Goal: Task Accomplishment & Management: Use online tool/utility

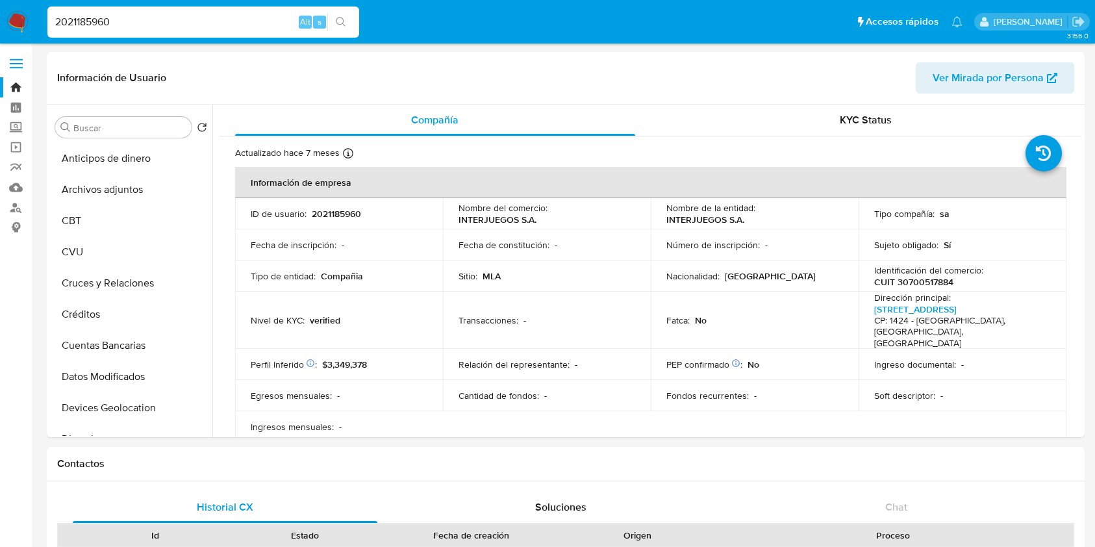
select select "10"
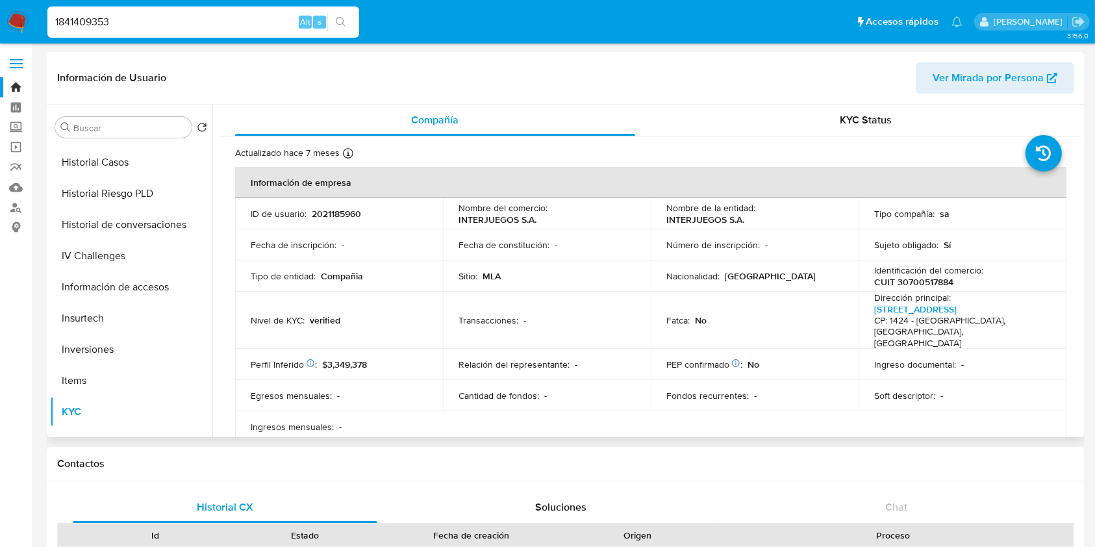
type input "1841409353"
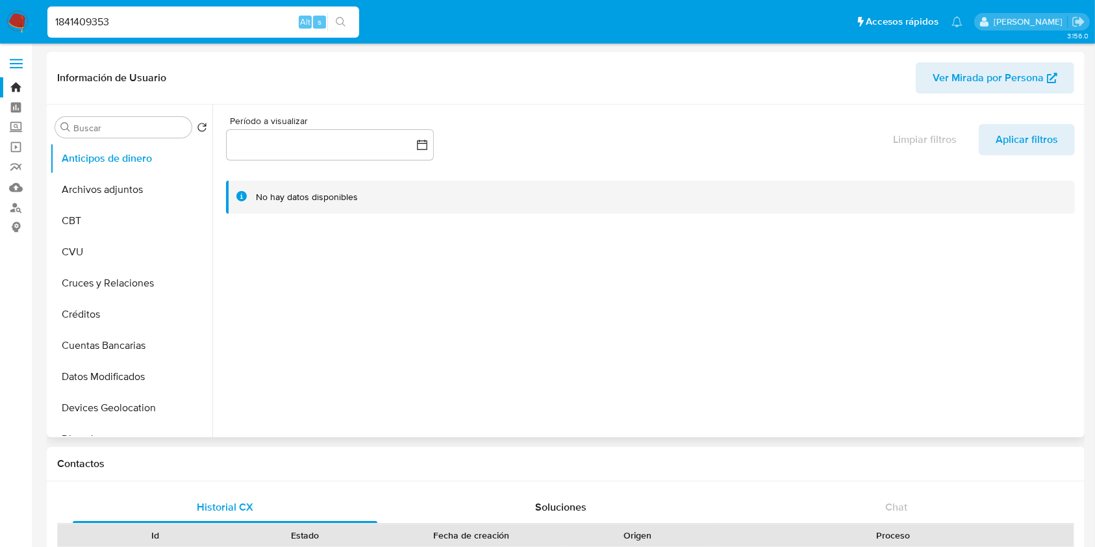
select select "10"
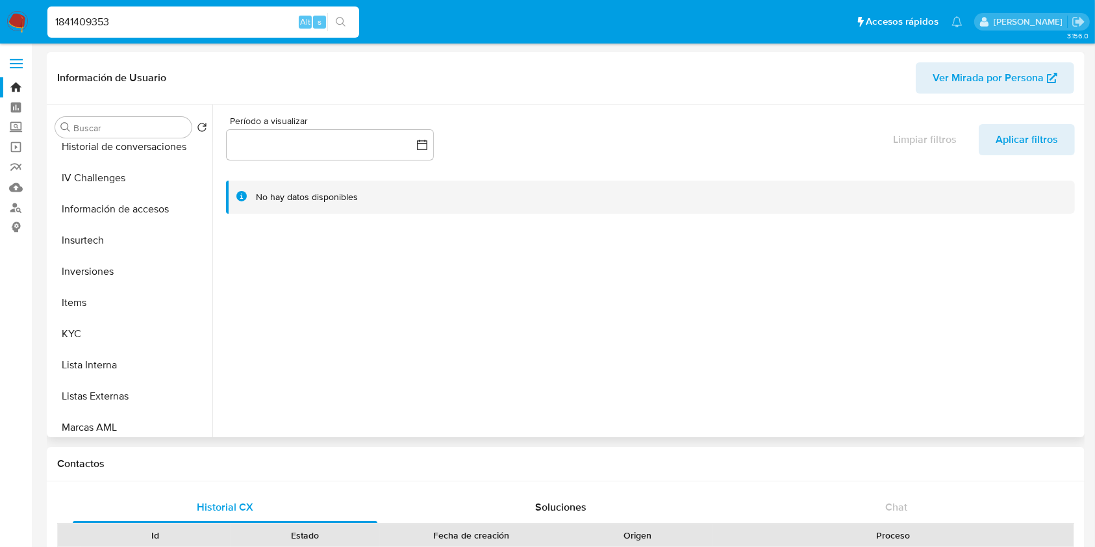
scroll to position [606, 0]
click at [133, 394] on button "Restricciones Nuevo Mundo" at bounding box center [126, 394] width 152 height 31
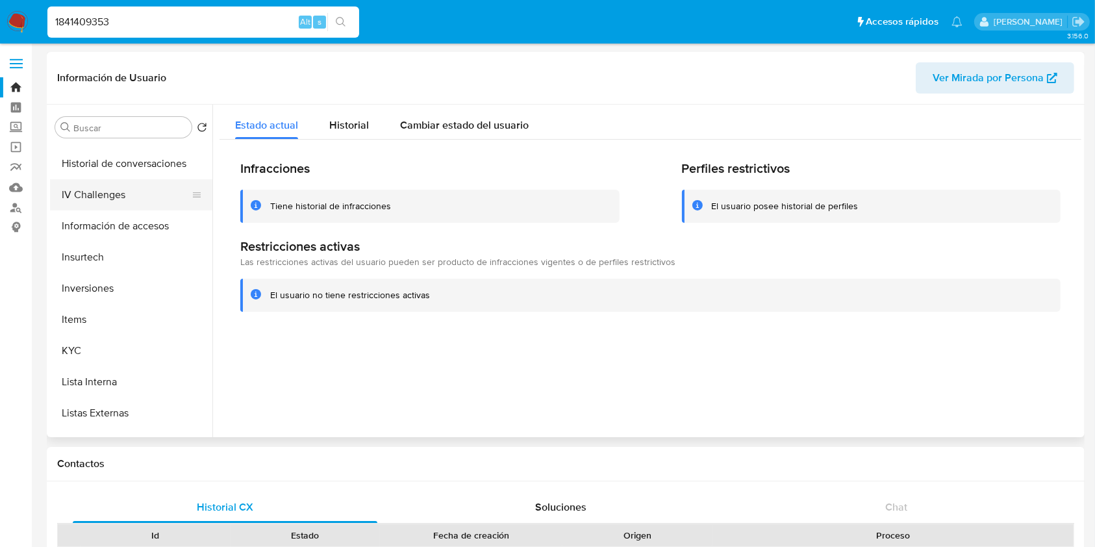
scroll to position [611, 0]
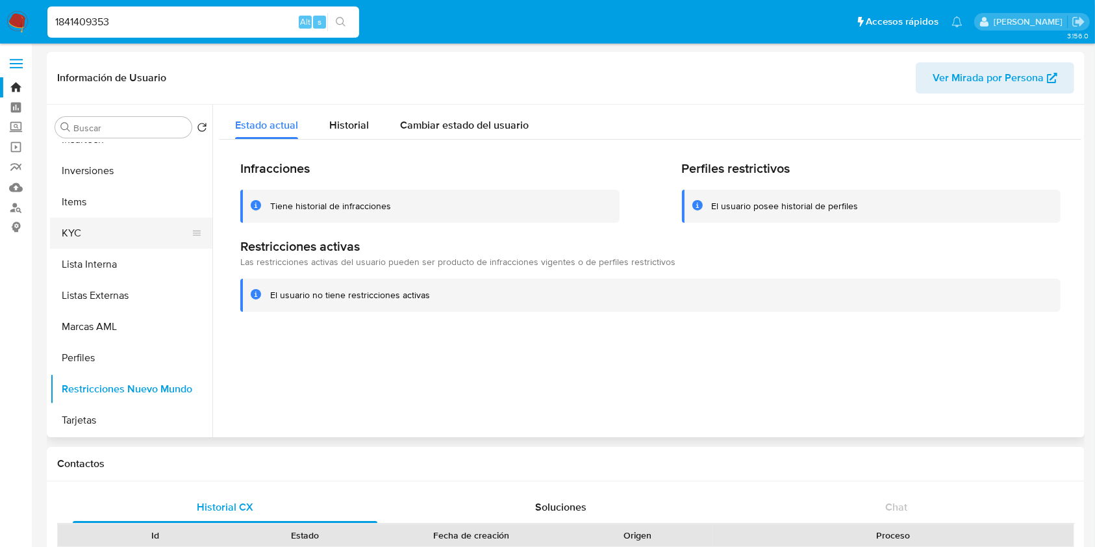
click at [88, 235] on button "KYC" at bounding box center [126, 233] width 152 height 31
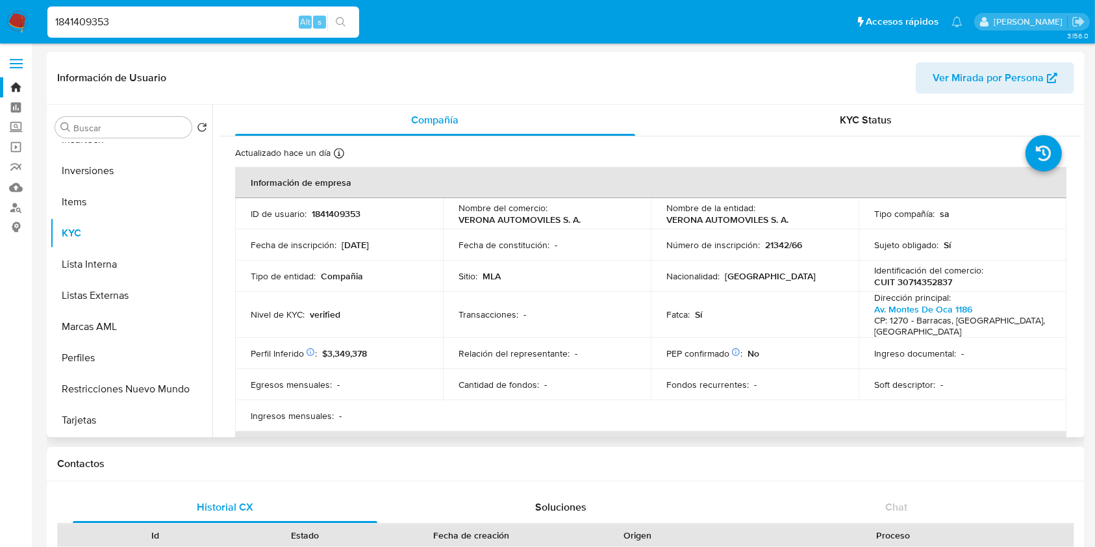
click at [936, 280] on p "CUIT 30714352837" at bounding box center [913, 282] width 78 height 12
copy p "30714352837"
drag, startPoint x: 134, startPoint y: 20, endPoint x: 0, endPoint y: -18, distance: 139.2
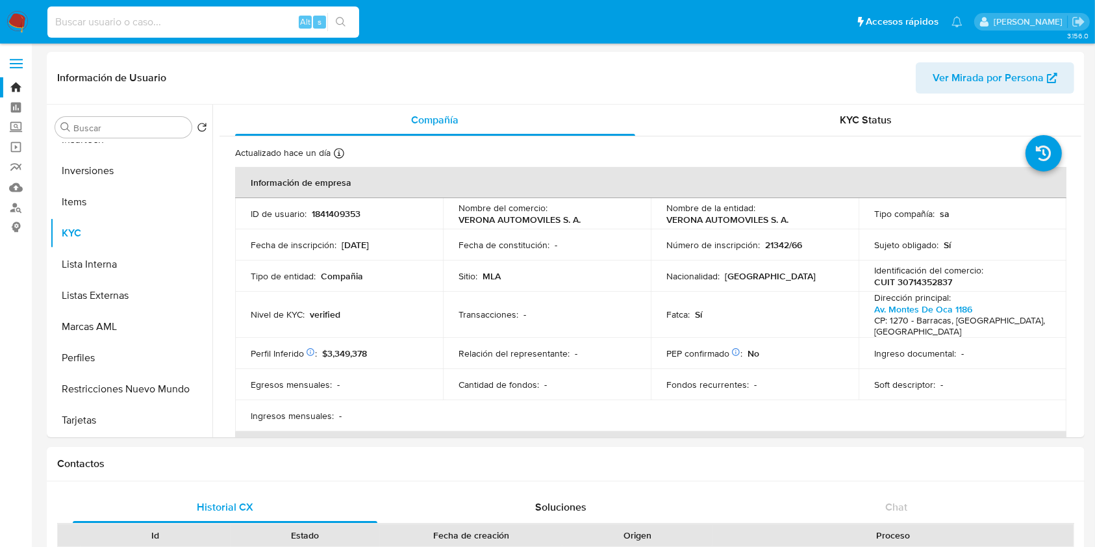
paste input "290673938"
type input "290673938"
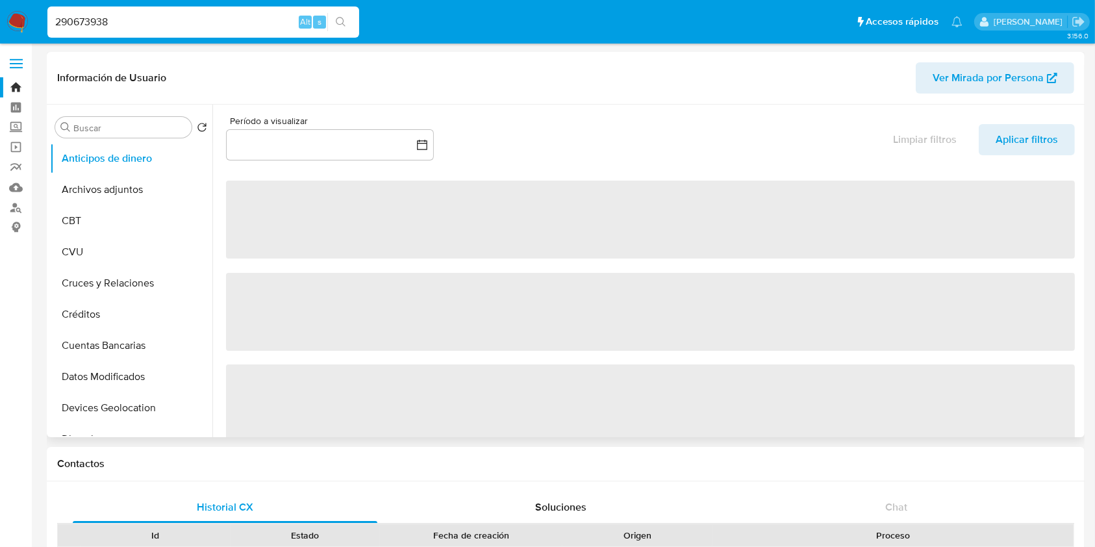
select select "10"
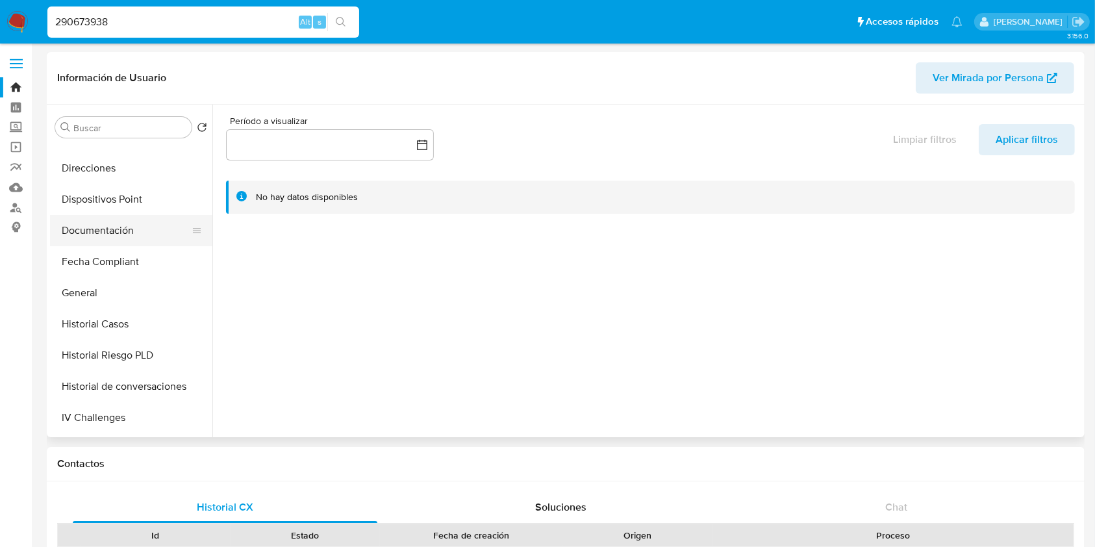
scroll to position [520, 0]
click at [112, 324] on button "KYC" at bounding box center [126, 324] width 152 height 31
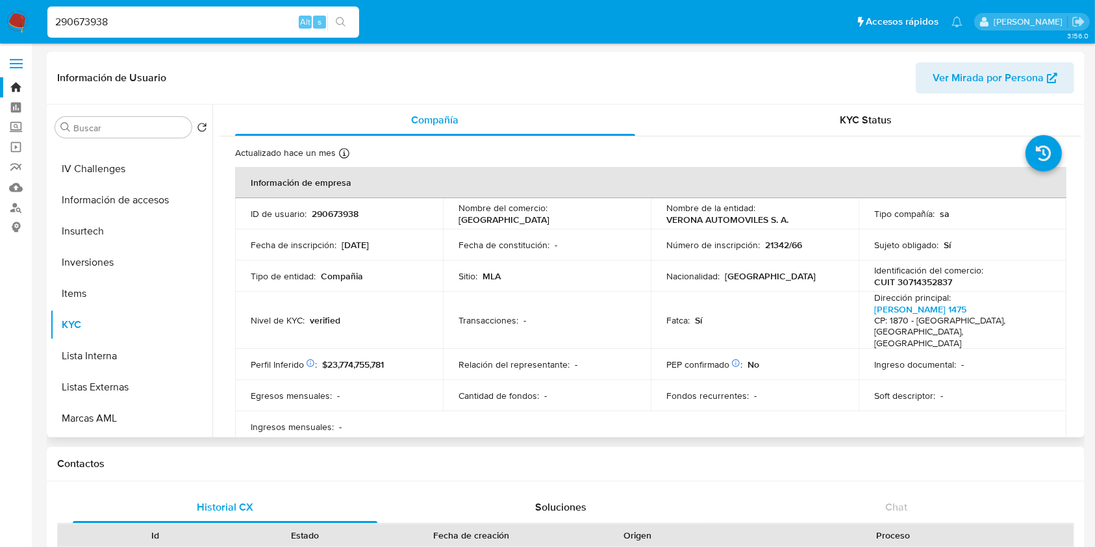
scroll to position [86, 0]
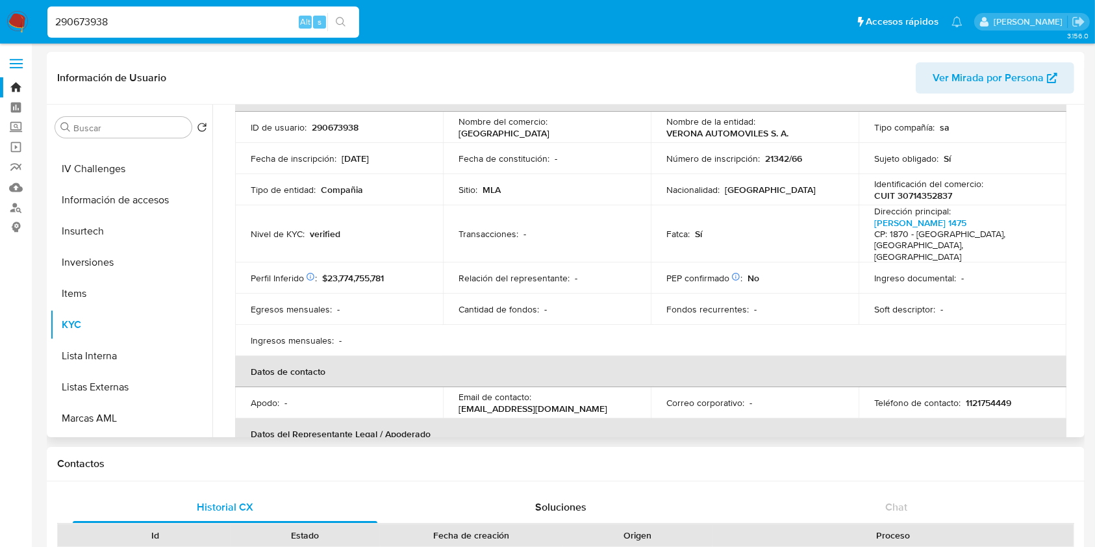
click at [933, 194] on p "CUIT 30714352837" at bounding box center [913, 196] width 78 height 12
click at [14, 164] on link "Reportes" at bounding box center [77, 167] width 155 height 20
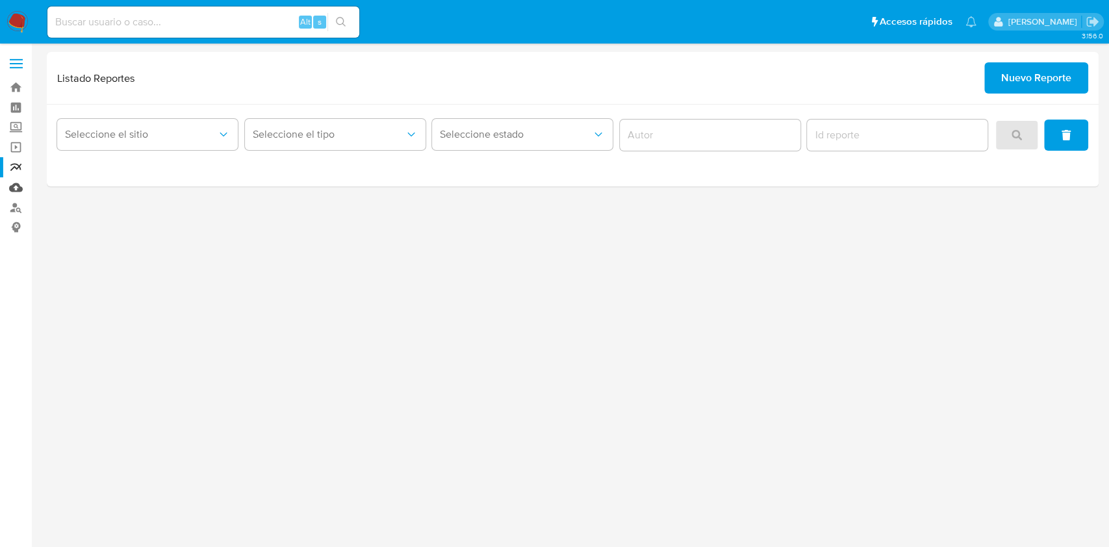
click at [16, 190] on link "Mulan" at bounding box center [77, 187] width 155 height 20
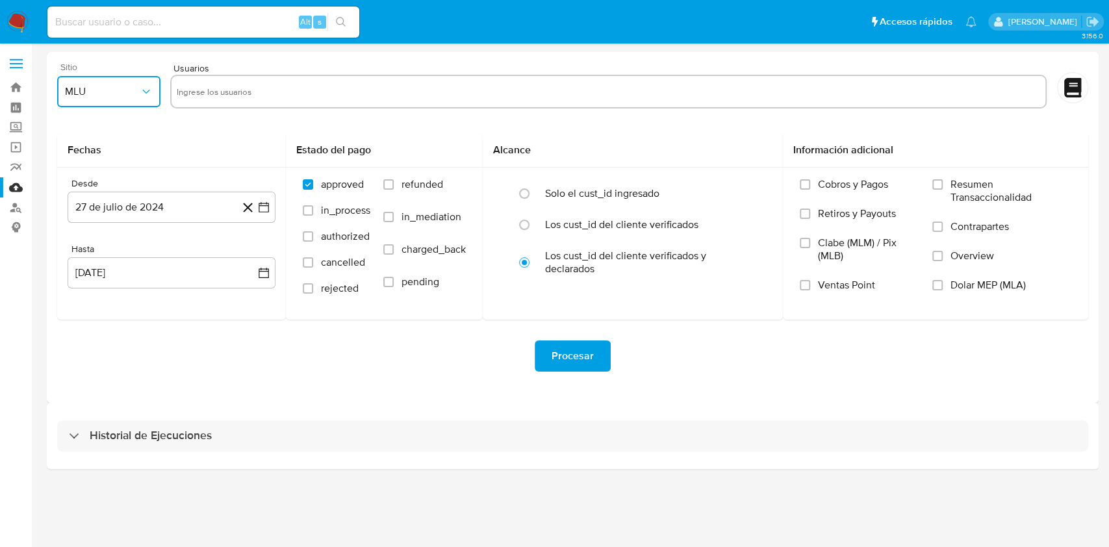
click at [130, 88] on span "MLU" at bounding box center [102, 91] width 75 height 13
click at [109, 136] on div "MLA" at bounding box center [105, 126] width 80 height 31
click at [261, 72] on div "Usuarios" at bounding box center [608, 86] width 876 height 49
click at [263, 86] on input "text" at bounding box center [608, 91] width 863 height 21
paste input "94113240"
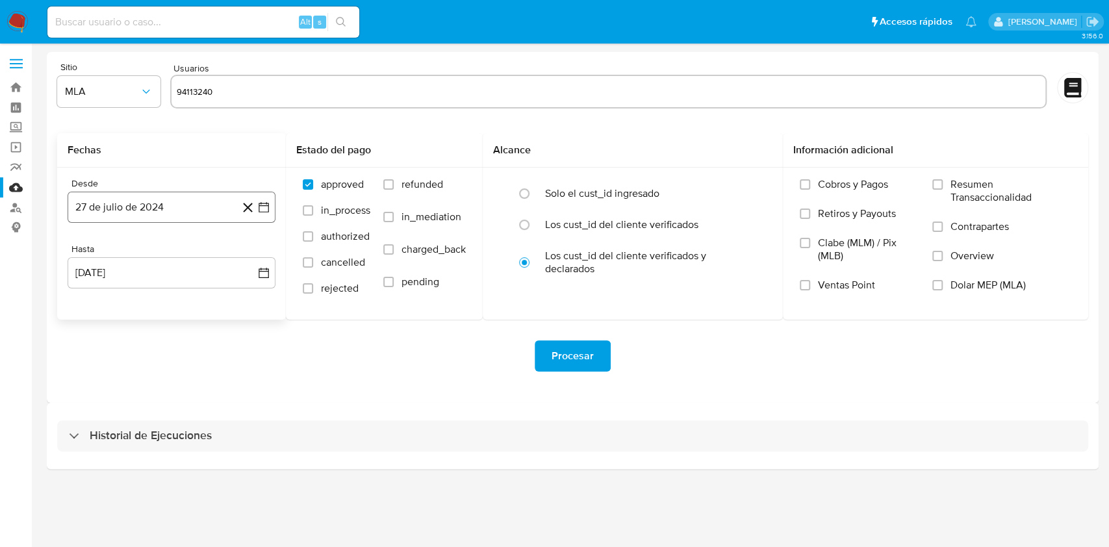
type input "94113240"
click at [212, 207] on button "27 de julio de 2024" at bounding box center [172, 207] width 208 height 31
click at [264, 207] on icon "button" at bounding box center [263, 207] width 13 height 13
click at [261, 210] on icon "button" at bounding box center [263, 207] width 13 height 13
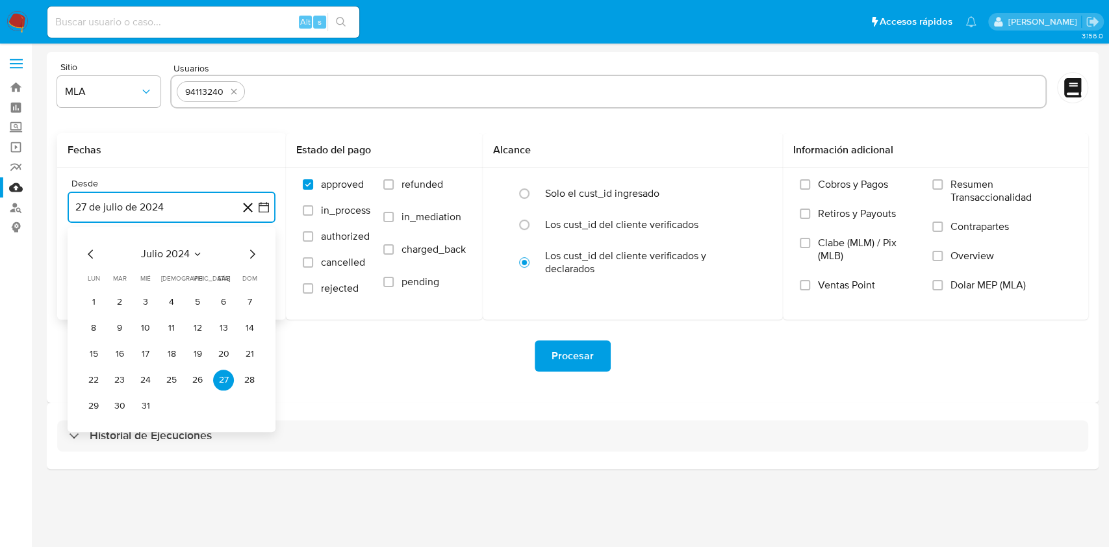
click at [83, 253] on icon "Mes anterior" at bounding box center [91, 254] width 16 height 16
click at [190, 258] on span "junio 2024" at bounding box center [165, 254] width 52 height 13
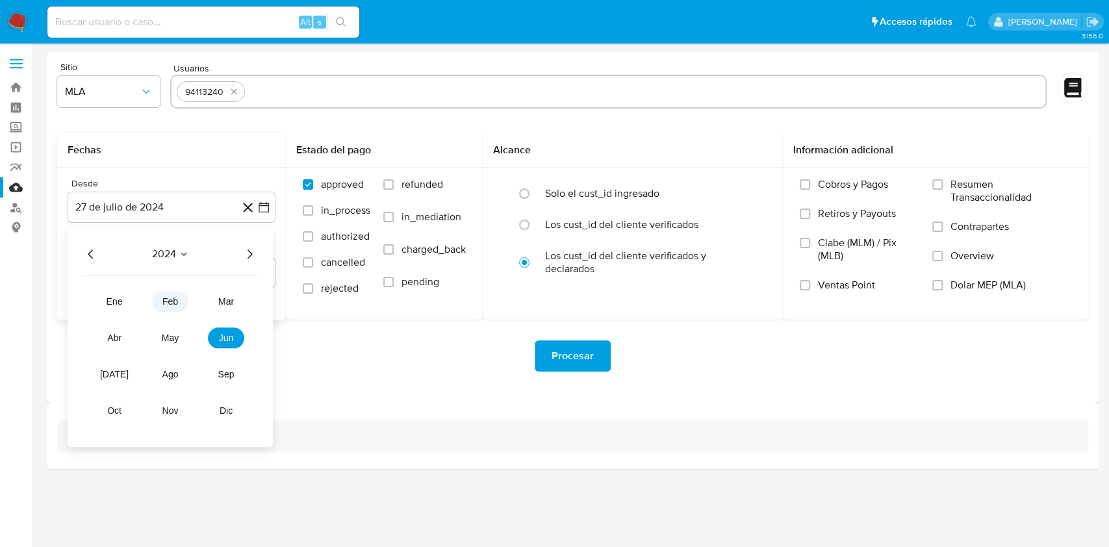
click at [172, 299] on span "feb" at bounding box center [170, 301] width 16 height 10
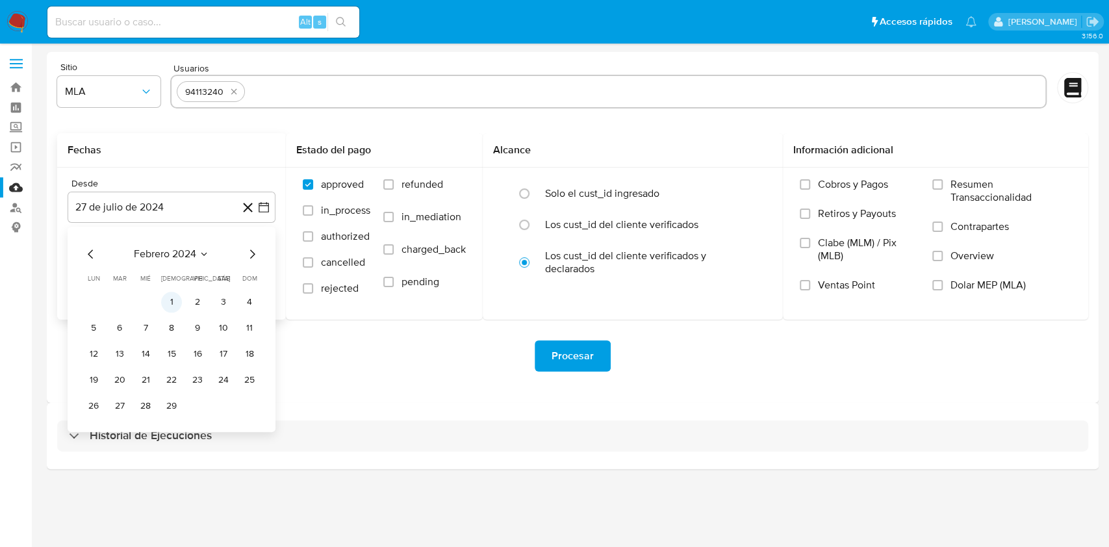
click at [177, 296] on button "1" at bounding box center [171, 302] width 21 height 21
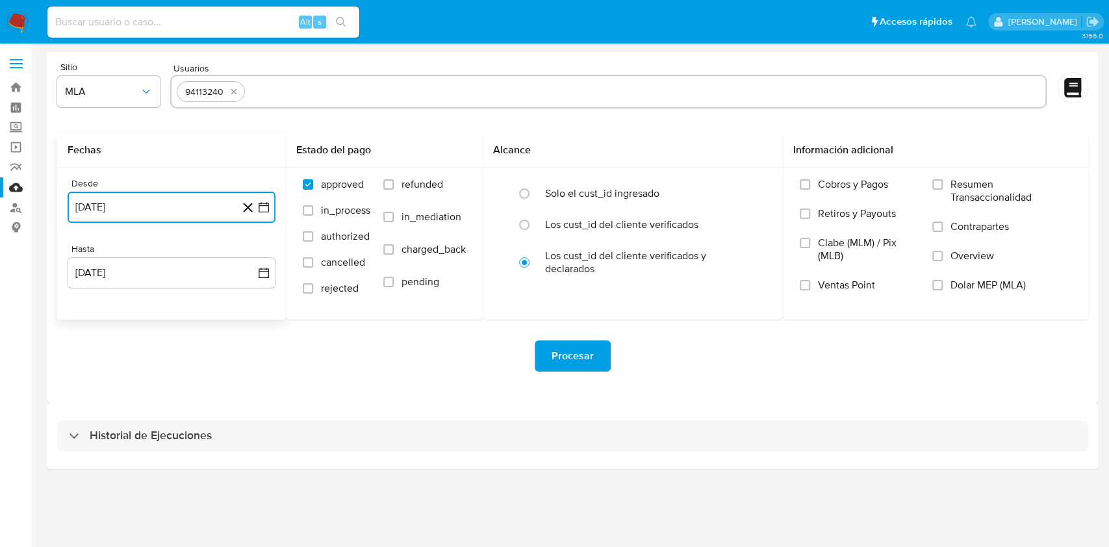
click at [264, 203] on icon "button" at bounding box center [264, 207] width 10 height 10
click at [206, 253] on icon "Seleccionar mes y año" at bounding box center [204, 254] width 6 height 3
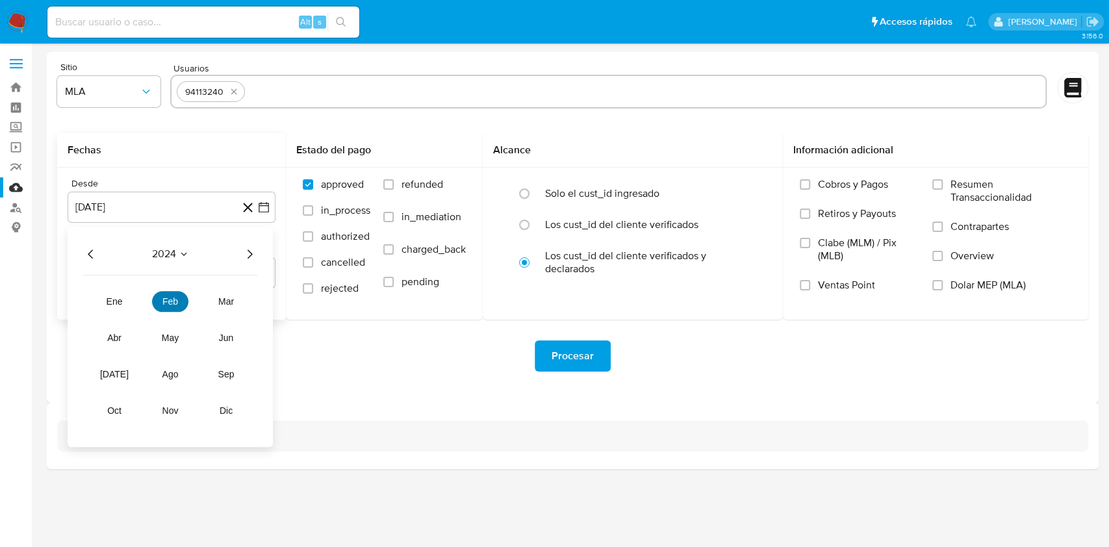
click at [181, 305] on button "feb" at bounding box center [170, 301] width 36 height 21
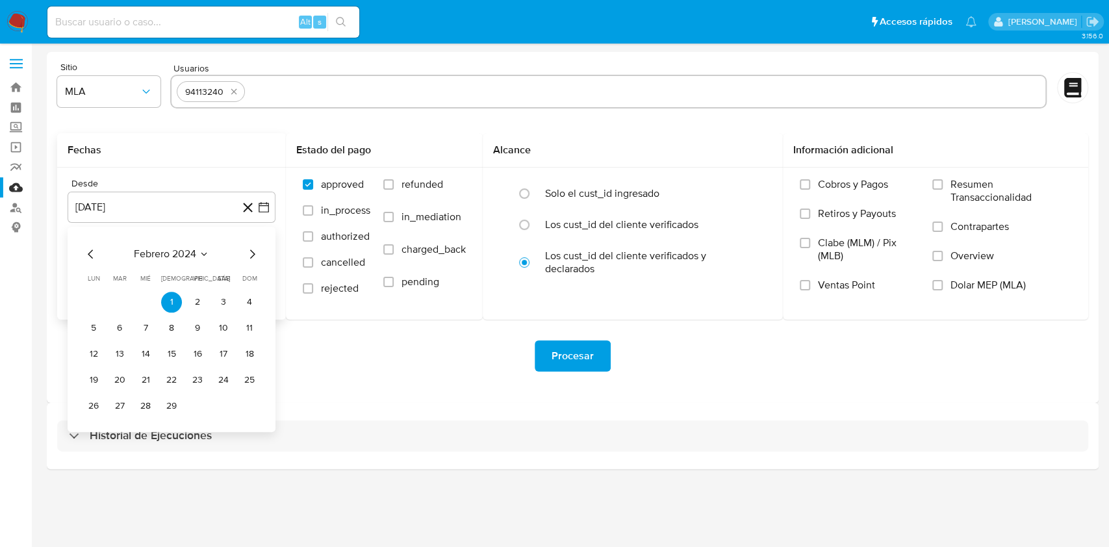
click at [253, 249] on icon "Mes siguiente" at bounding box center [252, 254] width 16 height 16
click at [252, 253] on icon "Mes siguiente" at bounding box center [252, 254] width 16 height 16
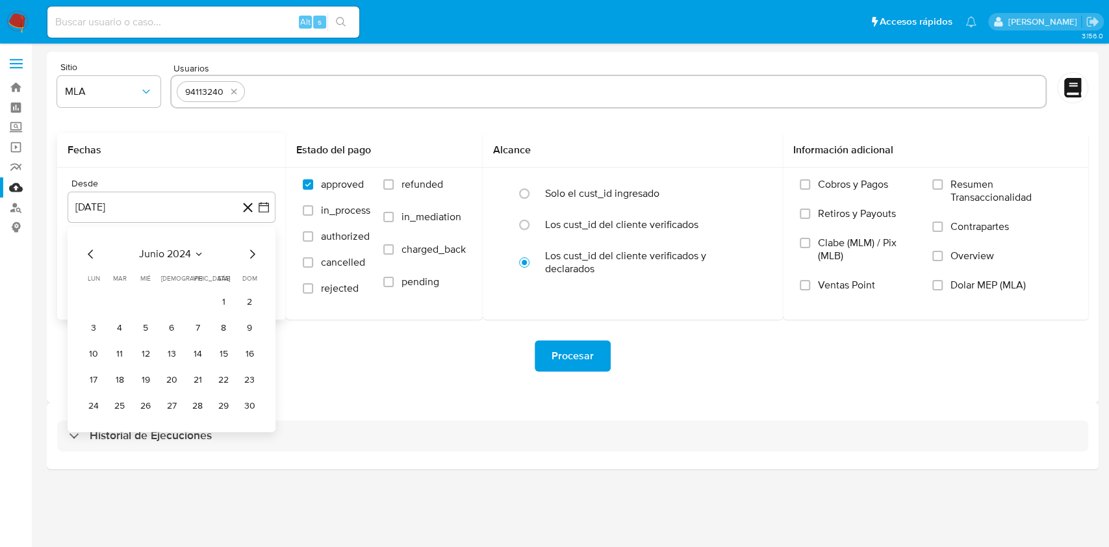
click at [252, 253] on icon "Mes siguiente" at bounding box center [252, 254] width 16 height 16
click at [252, 254] on icon "Mes siguiente" at bounding box center [252, 254] width 16 height 16
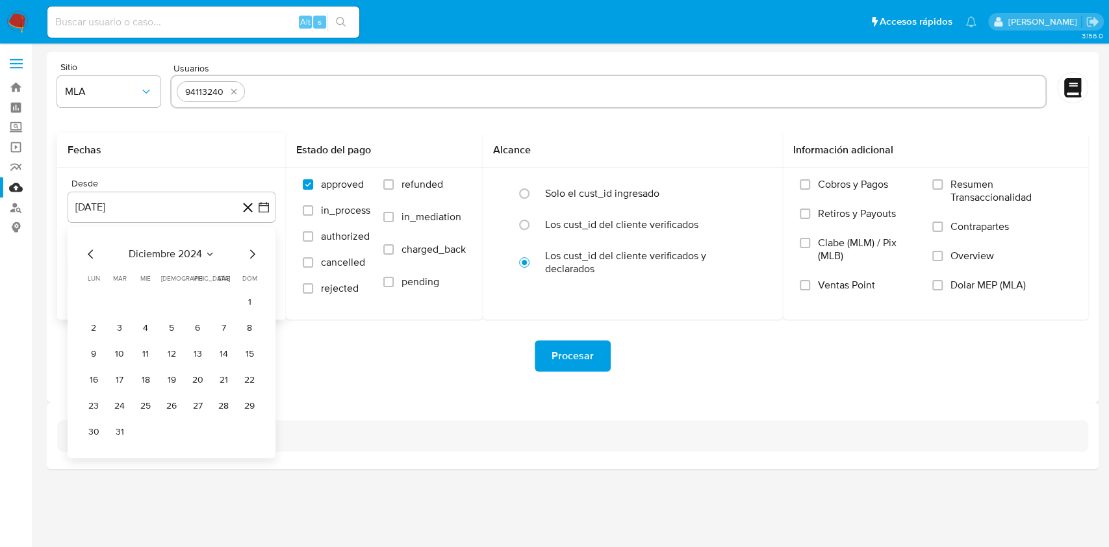
click at [252, 254] on icon "Mes siguiente" at bounding box center [252, 254] width 16 height 16
click at [252, 255] on icon "Mes siguiente" at bounding box center [252, 254] width 16 height 16
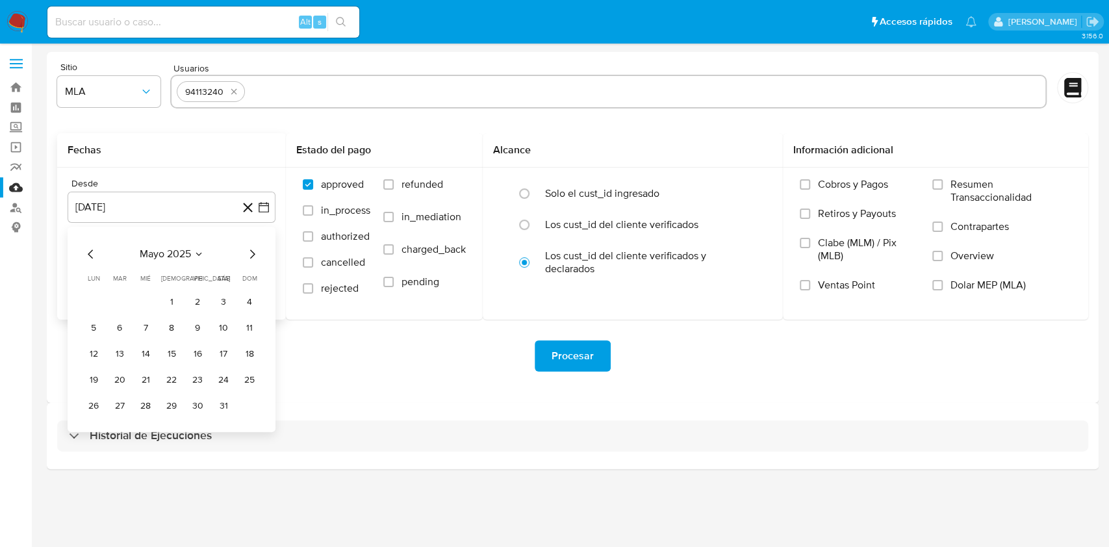
click at [87, 253] on icon "Mes anterior" at bounding box center [91, 254] width 16 height 16
click at [92, 254] on icon "Mes anterior" at bounding box center [91, 254] width 16 height 16
click at [231, 309] on button "1" at bounding box center [223, 302] width 21 height 21
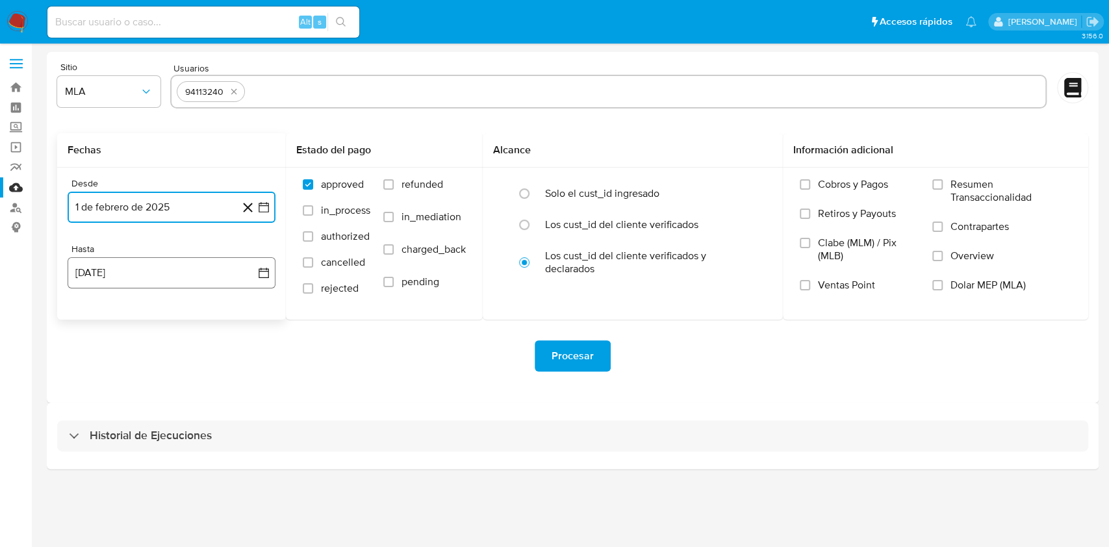
click at [269, 268] on icon "button" at bounding box center [263, 272] width 13 height 13
click at [203, 322] on icon "Seleccionar mes y año" at bounding box center [202, 319] width 10 height 10
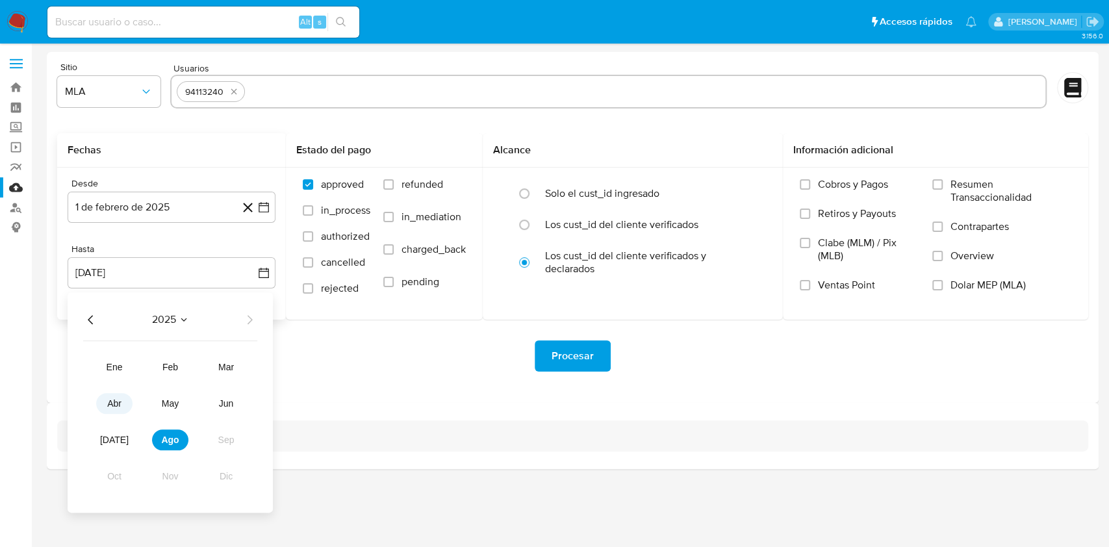
click at [114, 409] on button "abr" at bounding box center [114, 403] width 36 height 21
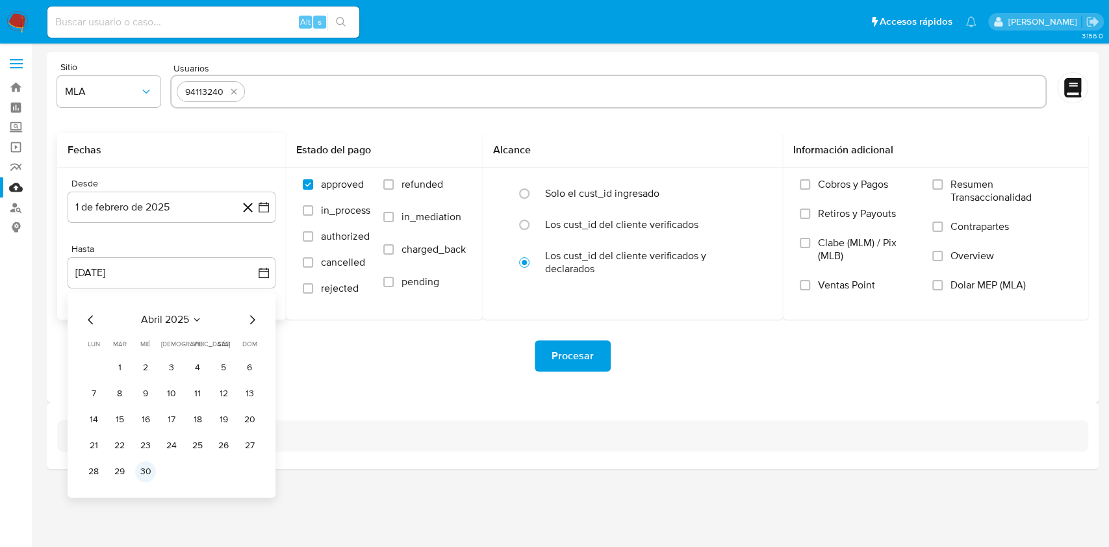
click at [149, 469] on button "30" at bounding box center [145, 471] width 21 height 21
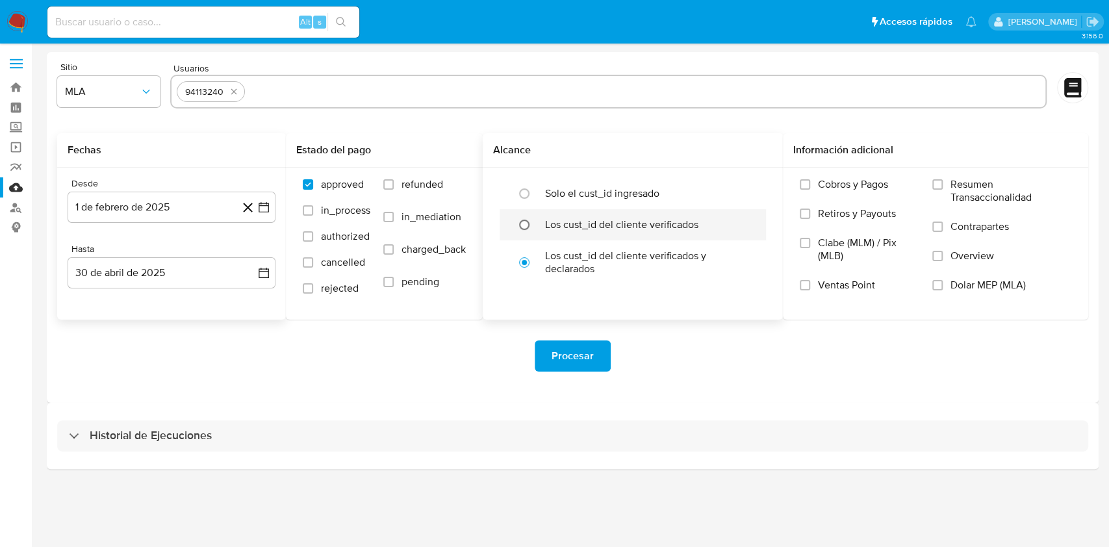
click at [524, 226] on input "radio" at bounding box center [524, 224] width 21 height 21
radio input "true"
click at [801, 180] on input "Cobros y Pagos" at bounding box center [805, 184] width 10 height 10
click at [806, 218] on input "Retiros y Payouts" at bounding box center [805, 214] width 10 height 10
click at [940, 225] on input "Contrapartes" at bounding box center [937, 227] width 10 height 10
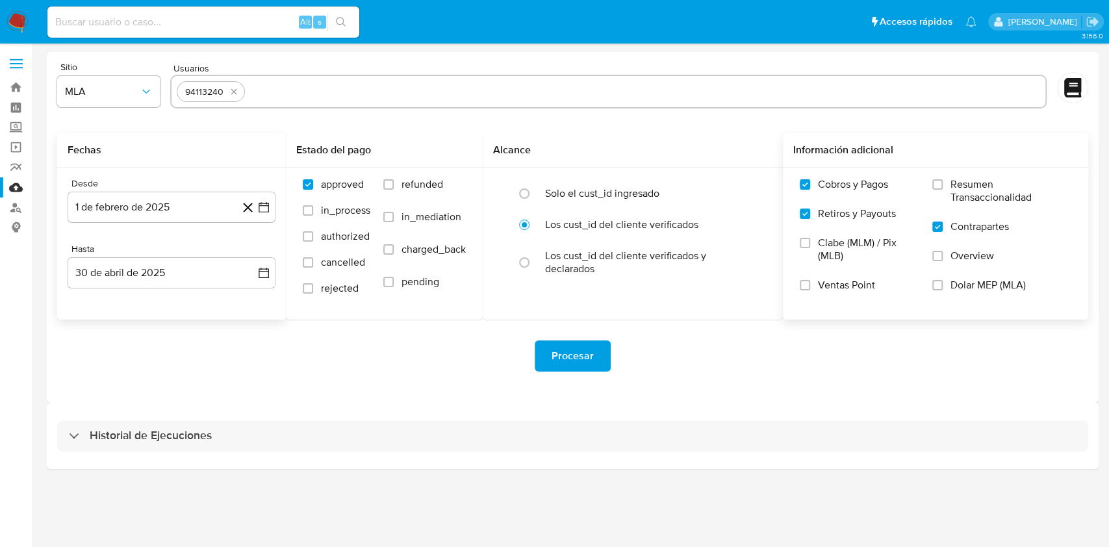
click at [945, 284] on label "Dolar MEP (MLA)" at bounding box center [1001, 293] width 139 height 29
click at [943, 284] on input "Dolar MEP (MLA)" at bounding box center [937, 285] width 10 height 10
click at [936, 183] on input "Resumen Transaccionalidad" at bounding box center [937, 184] width 10 height 10
click at [572, 356] on span "Procesar" at bounding box center [573, 356] width 42 height 29
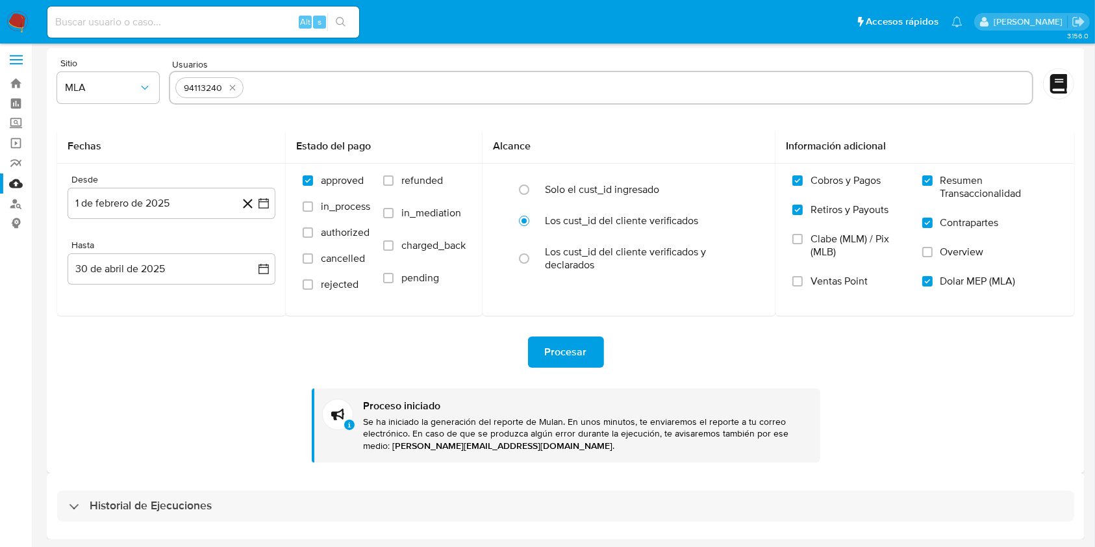
scroll to position [5, 0]
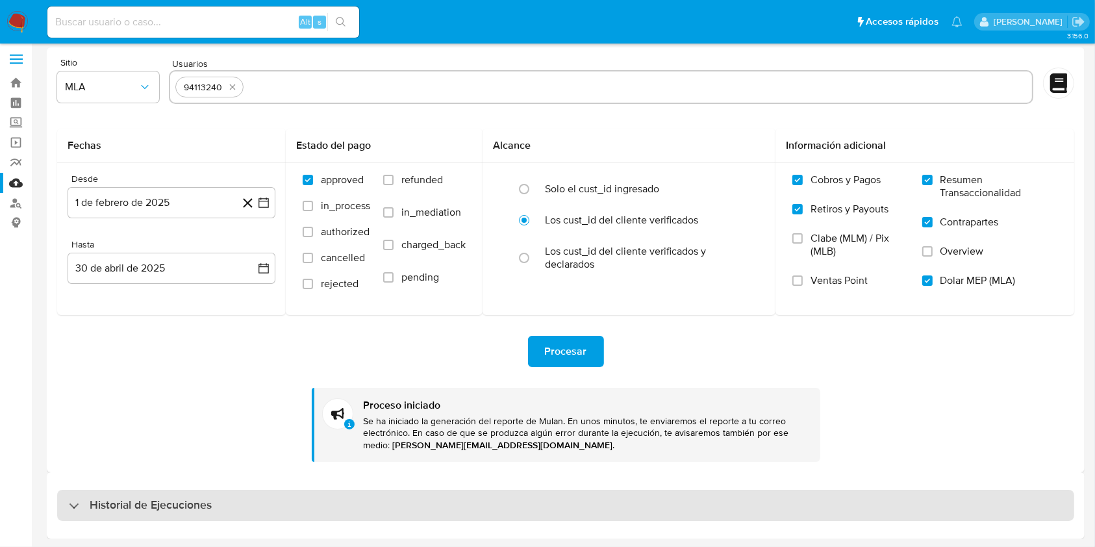
click at [169, 507] on h3 "Historial de Ejecuciones" at bounding box center [151, 506] width 122 height 16
select select "10"
click at [205, 507] on h3 "Historial de Ejecuciones" at bounding box center [151, 506] width 122 height 16
click at [205, 505] on h3 "Historial de Ejecuciones" at bounding box center [151, 506] width 122 height 16
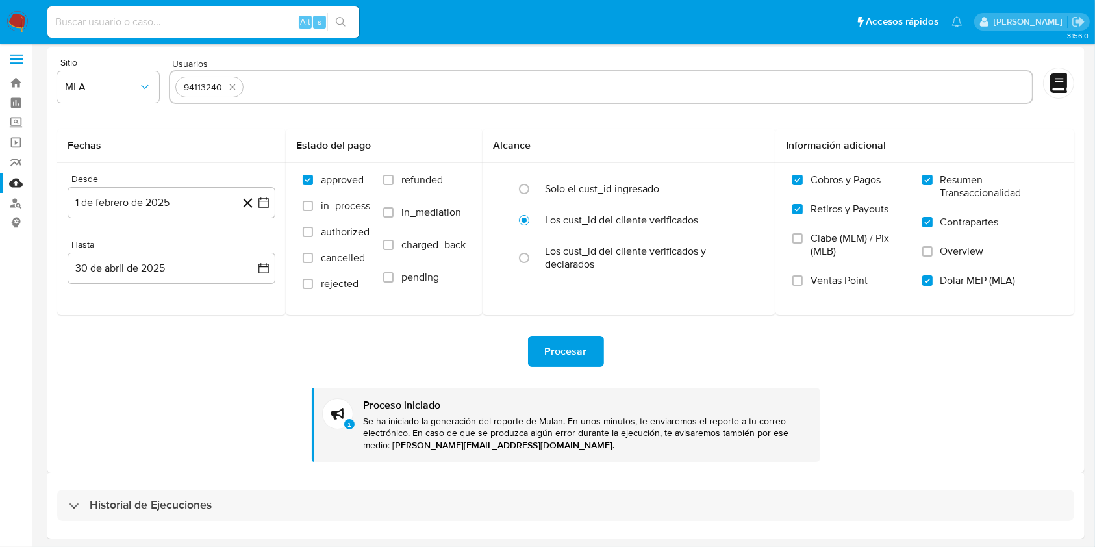
select select "10"
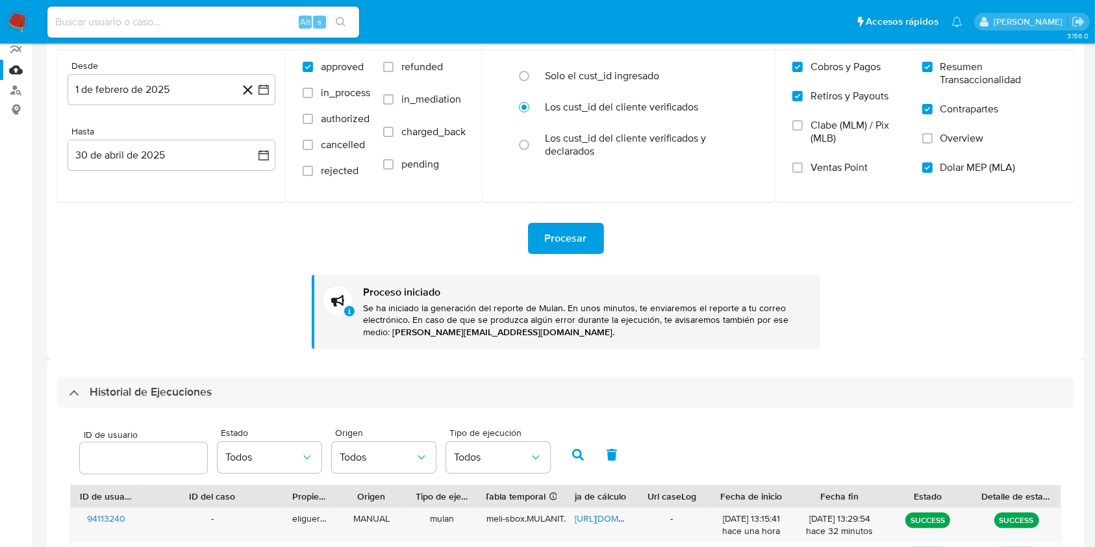
scroll to position [177, 0]
